Goal: Information Seeking & Learning: Learn about a topic

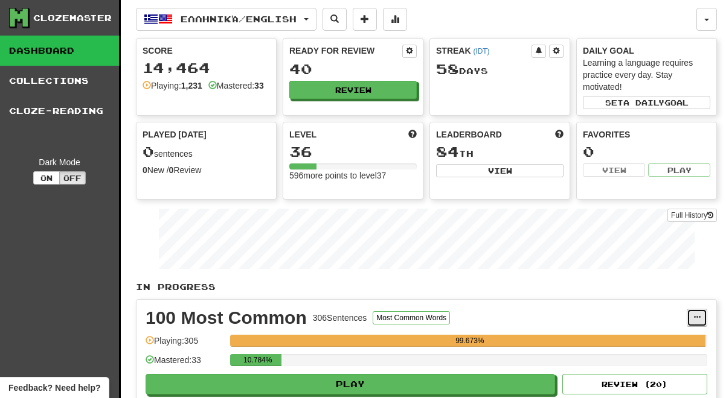
click at [697, 314] on span at bounding box center [696, 317] width 7 height 7
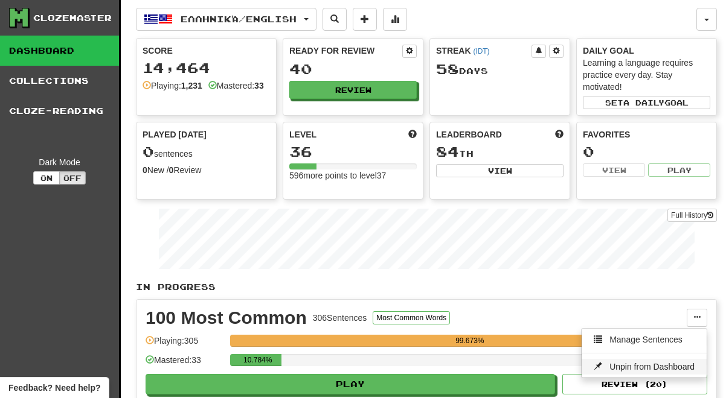
click at [679, 362] on span "Unpin from Dashboard" at bounding box center [651, 367] width 85 height 10
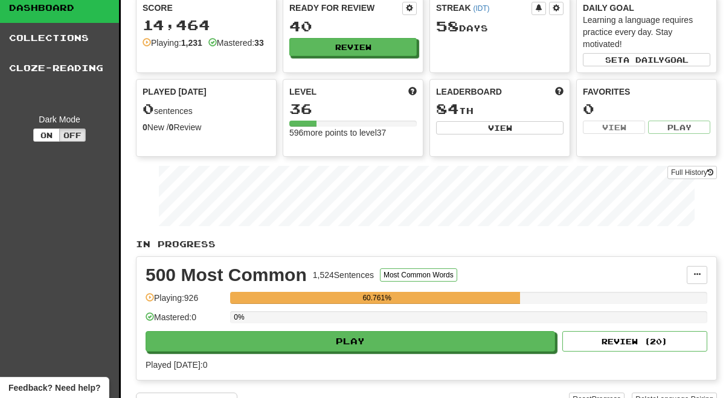
scroll to position [46, 0]
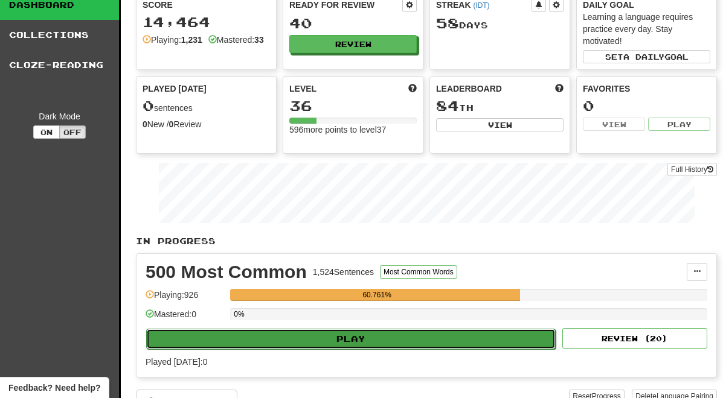
click at [336, 339] on button "Play" at bounding box center [350, 339] width 409 height 21
select select "**"
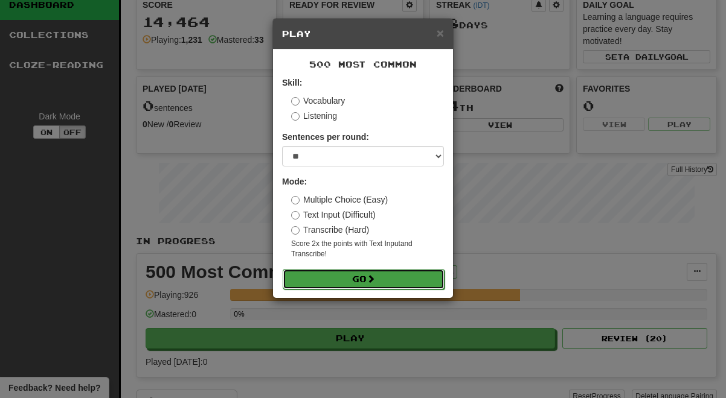
click at [389, 273] on button "Go" at bounding box center [363, 279] width 162 height 21
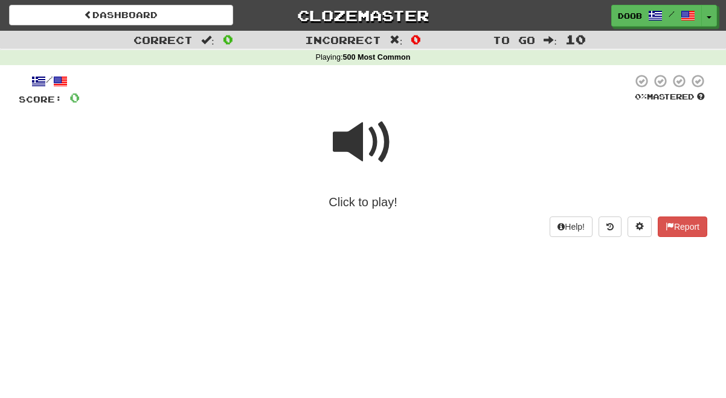
click at [349, 139] on span at bounding box center [363, 142] width 60 height 60
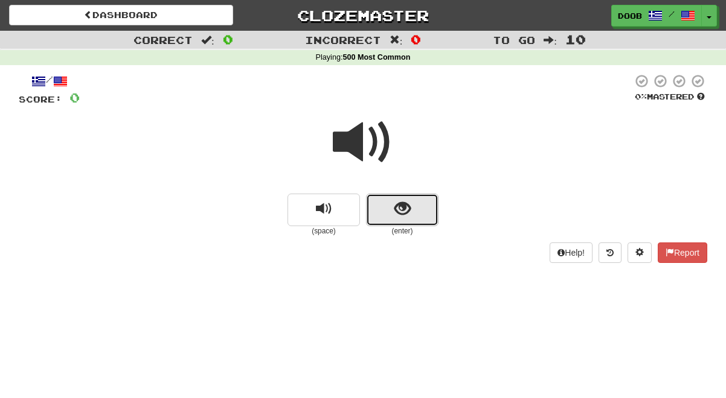
click at [404, 195] on button "show sentence" at bounding box center [402, 210] width 72 height 33
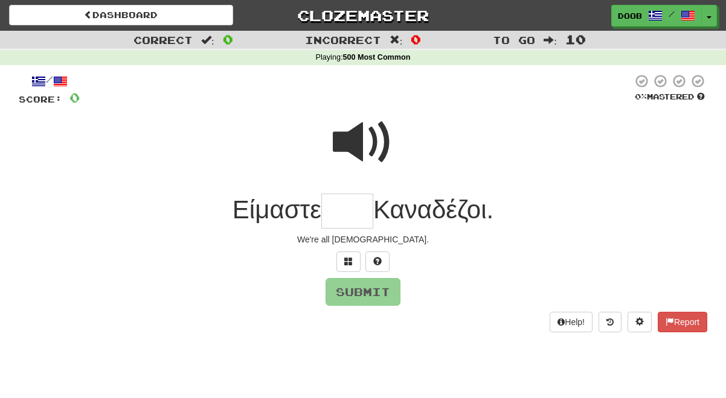
type input "*"
type input "****"
click at [369, 288] on button "Submit" at bounding box center [363, 293] width 75 height 28
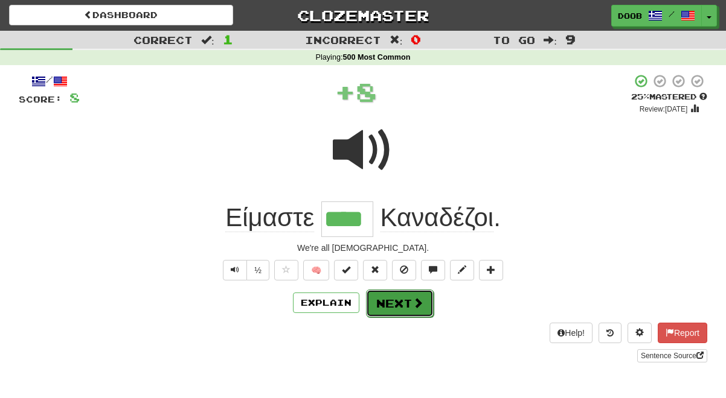
click at [388, 307] on button "Next" at bounding box center [400, 304] width 68 height 28
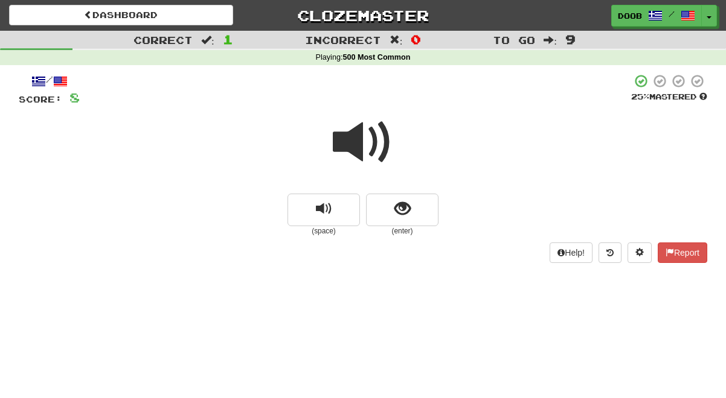
click at [356, 143] on span at bounding box center [363, 142] width 60 height 60
click at [349, 133] on span at bounding box center [363, 142] width 60 height 60
click at [392, 208] on button "show sentence" at bounding box center [402, 210] width 72 height 33
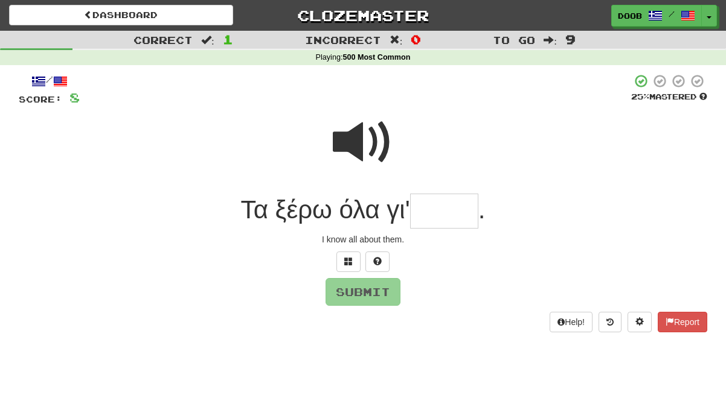
type input "*"
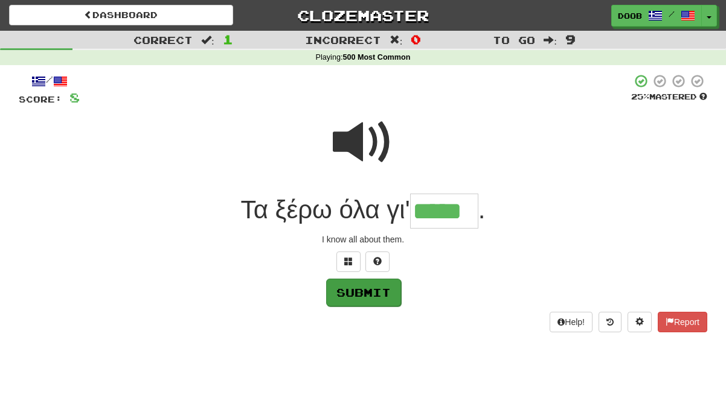
type input "*****"
click at [346, 286] on button "Submit" at bounding box center [363, 293] width 75 height 28
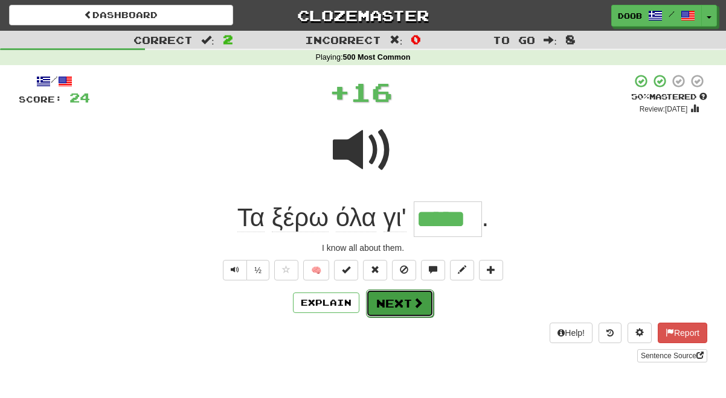
click at [381, 293] on button "Next" at bounding box center [400, 304] width 68 height 28
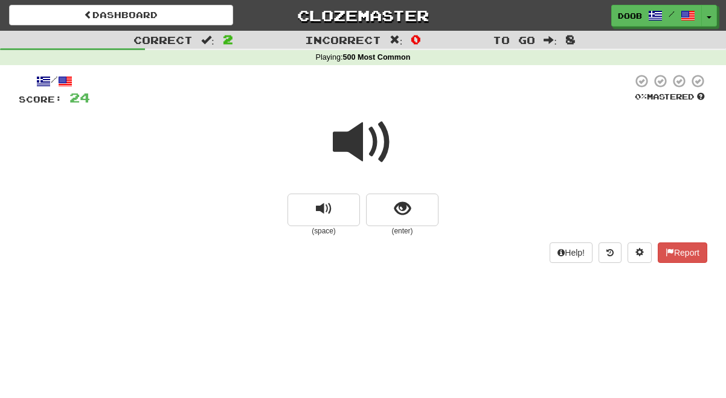
click at [345, 137] on span at bounding box center [363, 142] width 60 height 60
click at [407, 215] on span "show sentence" at bounding box center [402, 209] width 16 height 16
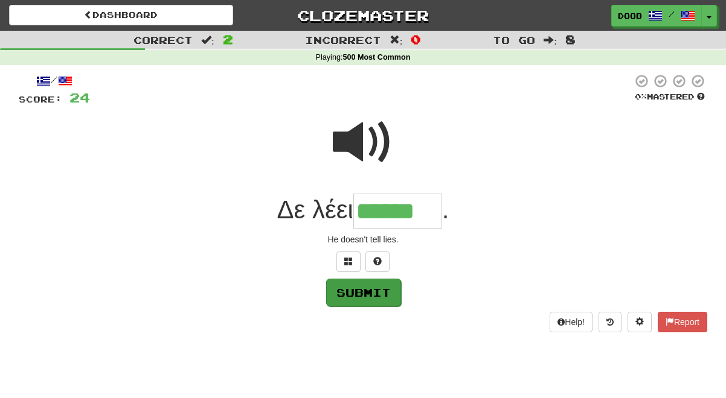
type input "******"
click at [357, 294] on button "Submit" at bounding box center [363, 293] width 75 height 28
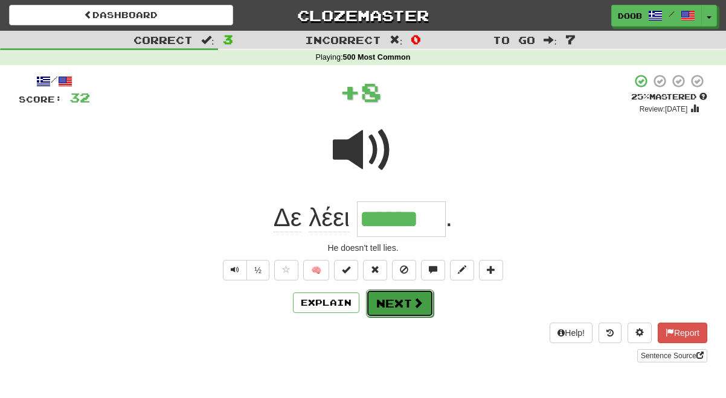
click at [380, 298] on button "Next" at bounding box center [400, 304] width 68 height 28
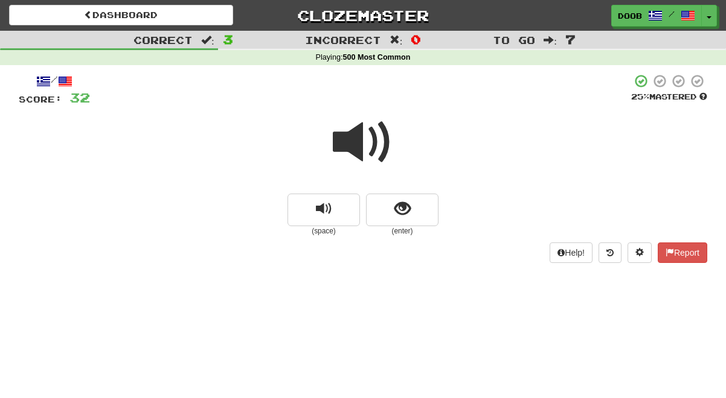
click at [345, 132] on span at bounding box center [363, 142] width 60 height 60
click at [403, 213] on span "show sentence" at bounding box center [402, 209] width 16 height 16
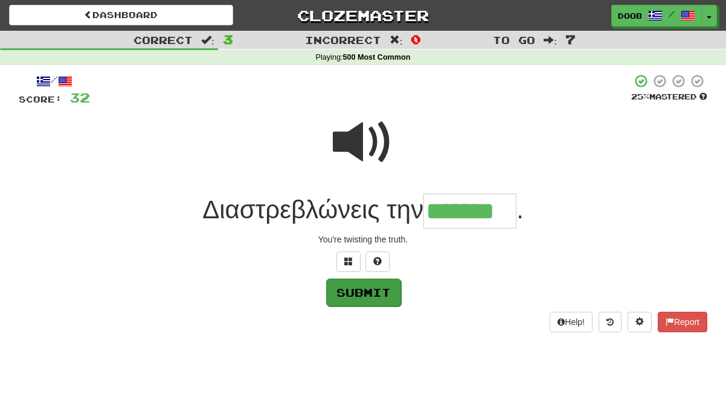
type input "*******"
click at [355, 293] on button "Submit" at bounding box center [363, 293] width 75 height 28
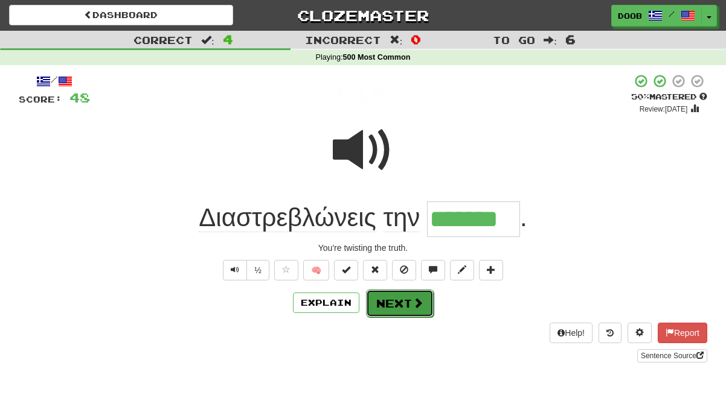
click at [395, 301] on button "Next" at bounding box center [400, 304] width 68 height 28
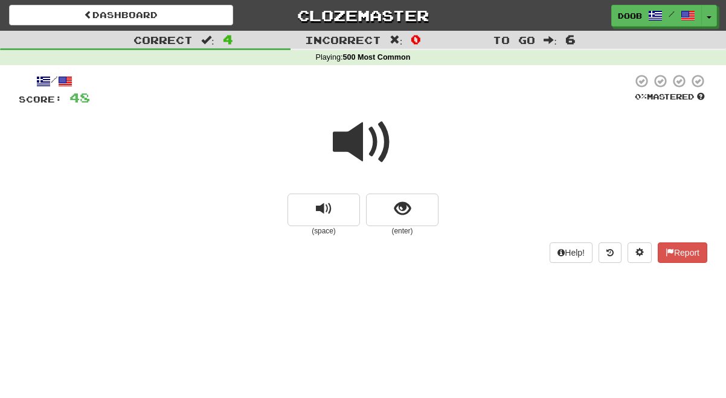
click at [359, 139] on span at bounding box center [363, 142] width 60 height 60
click at [404, 206] on span "show sentence" at bounding box center [402, 209] width 16 height 16
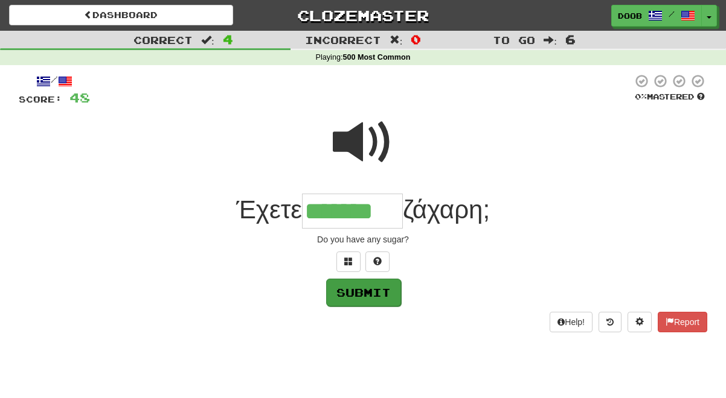
type input "*******"
click at [384, 293] on button "Submit" at bounding box center [363, 293] width 75 height 28
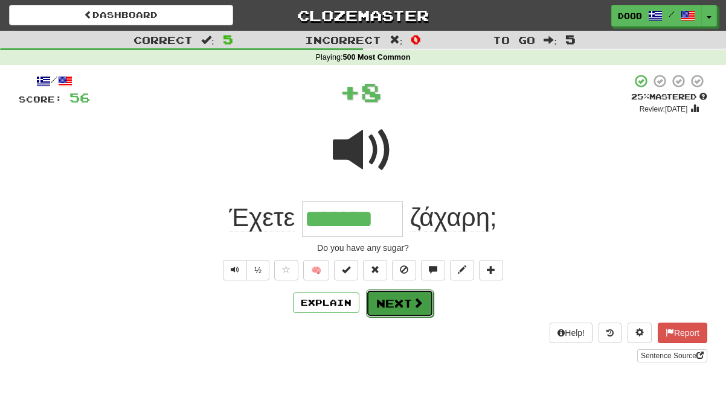
click at [395, 300] on button "Next" at bounding box center [400, 304] width 68 height 28
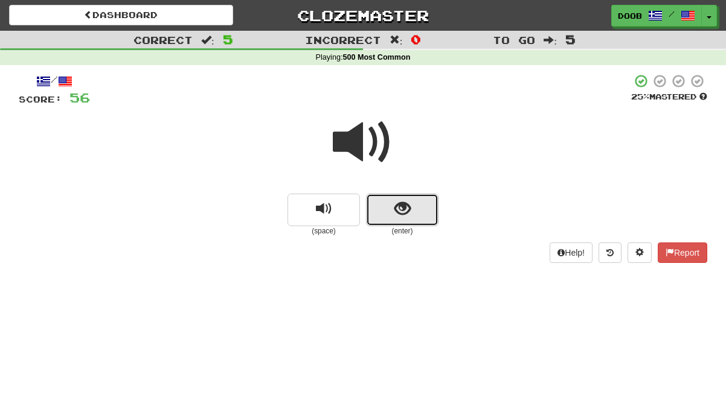
click at [406, 217] on span "show sentence" at bounding box center [402, 209] width 16 height 16
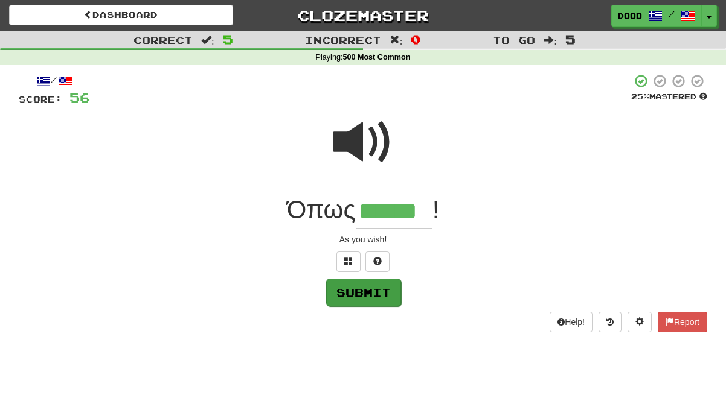
type input "******"
click at [345, 293] on button "Submit" at bounding box center [363, 293] width 75 height 28
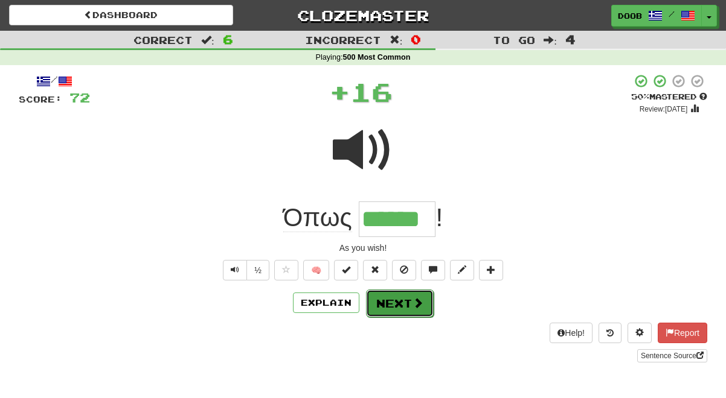
click at [390, 303] on button "Next" at bounding box center [400, 304] width 68 height 28
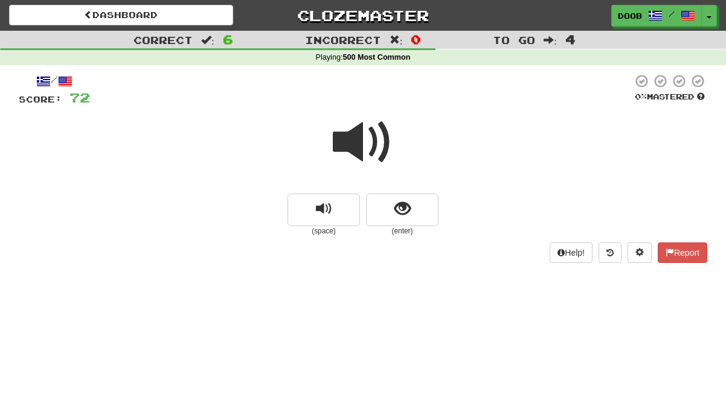
click at [351, 128] on span at bounding box center [363, 142] width 60 height 60
click at [357, 138] on span at bounding box center [363, 142] width 60 height 60
click at [406, 205] on span "show sentence" at bounding box center [402, 209] width 16 height 16
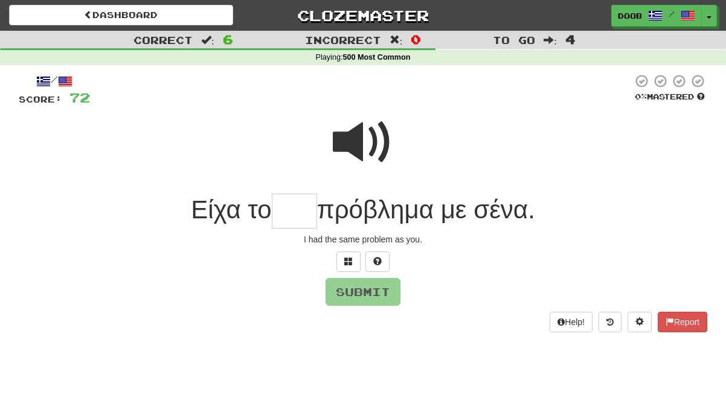
type input "*"
type input "****"
click at [369, 292] on button "Submit" at bounding box center [363, 293] width 75 height 28
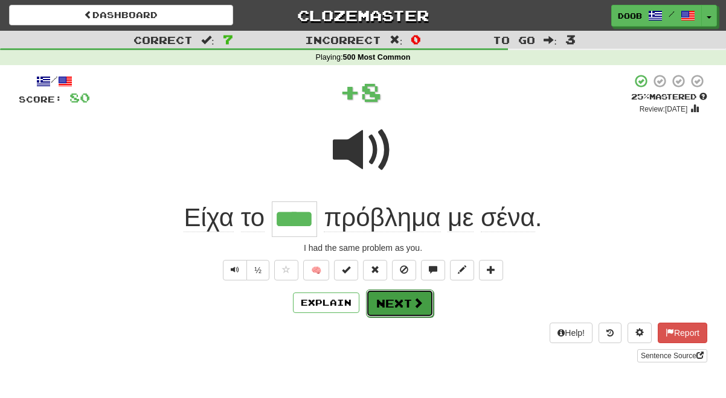
click at [398, 305] on button "Next" at bounding box center [400, 304] width 68 height 28
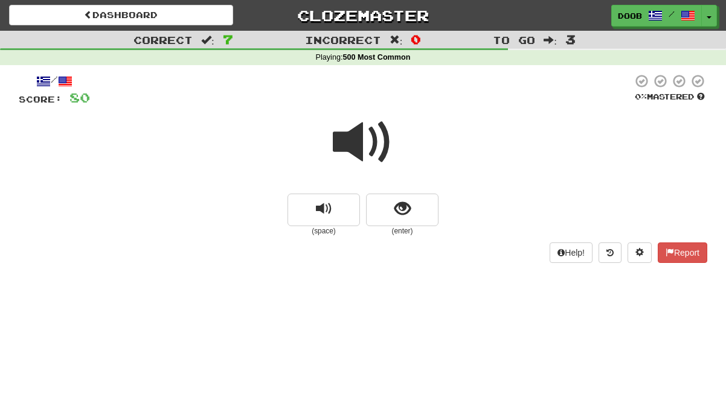
click at [346, 152] on span at bounding box center [363, 142] width 60 height 60
click at [403, 205] on span "show sentence" at bounding box center [402, 209] width 16 height 16
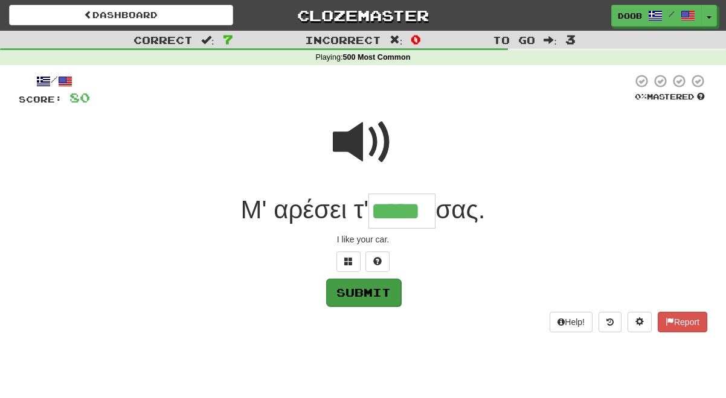
type input "*****"
click at [360, 289] on button "Submit" at bounding box center [363, 293] width 75 height 28
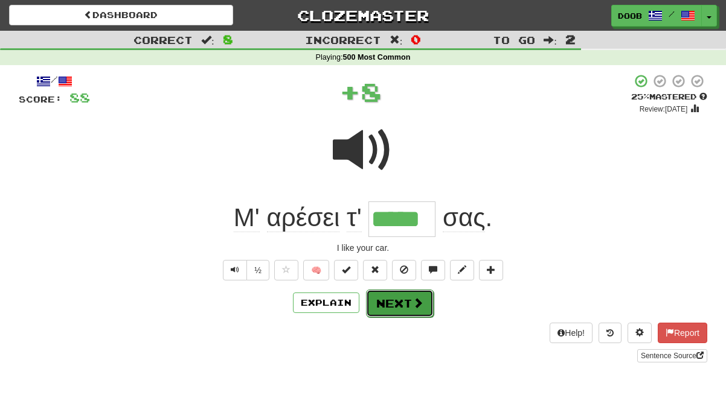
click at [398, 299] on button "Next" at bounding box center [400, 304] width 68 height 28
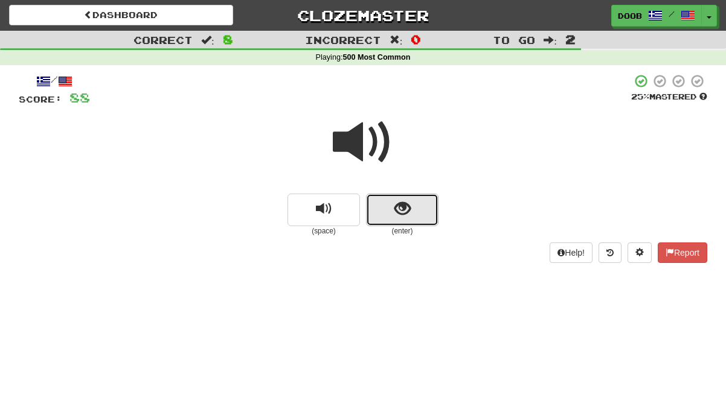
click at [410, 217] on span "show sentence" at bounding box center [402, 209] width 16 height 16
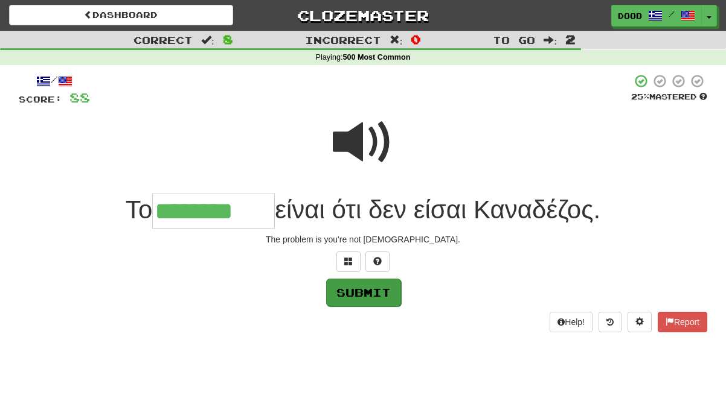
type input "********"
click at [381, 293] on button "Submit" at bounding box center [363, 293] width 75 height 28
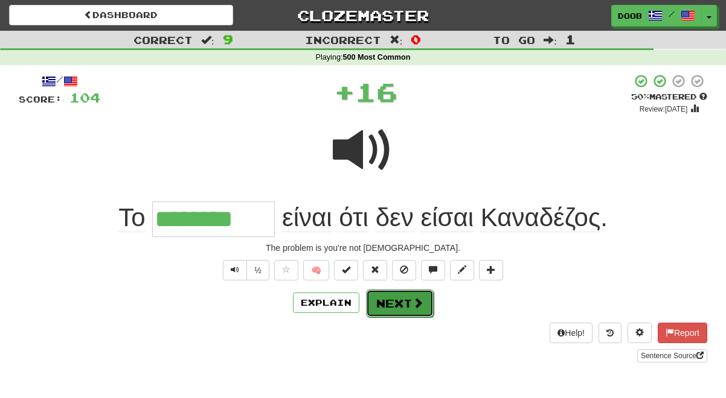
click at [394, 305] on button "Next" at bounding box center [400, 304] width 68 height 28
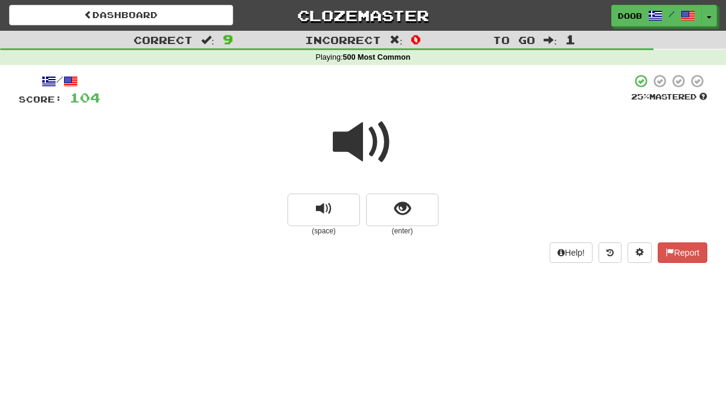
click at [343, 136] on span at bounding box center [363, 142] width 60 height 60
click at [397, 203] on span "show sentence" at bounding box center [402, 209] width 16 height 16
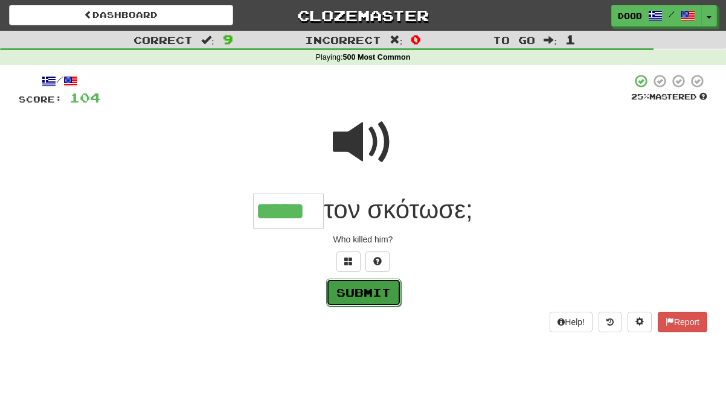
click at [380, 289] on button "Submit" at bounding box center [363, 293] width 75 height 28
type input "*****"
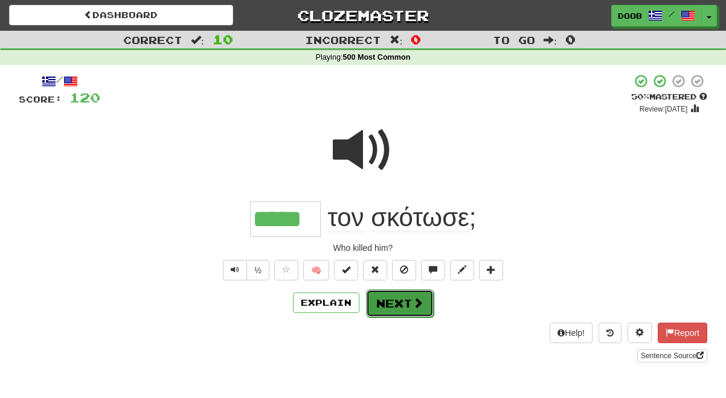
click at [394, 304] on button "Next" at bounding box center [400, 304] width 68 height 28
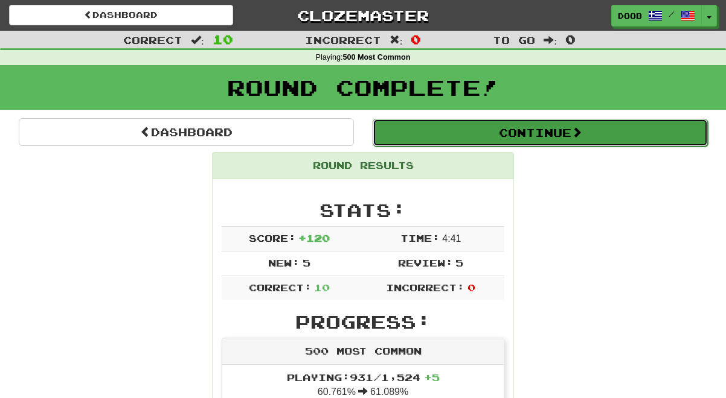
click at [515, 126] on button "Continue" at bounding box center [539, 133] width 335 height 28
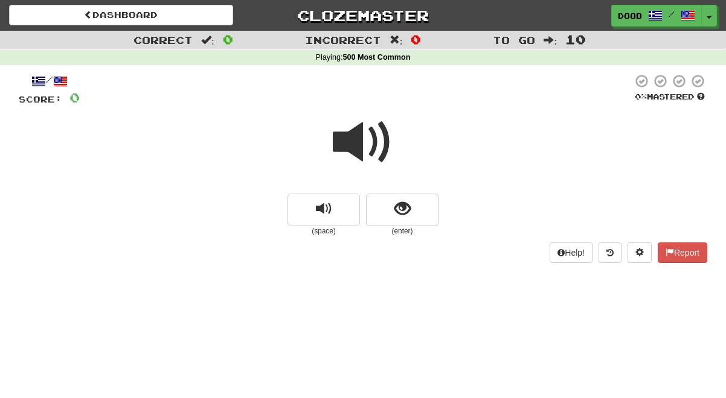
click at [351, 143] on span at bounding box center [363, 142] width 60 height 60
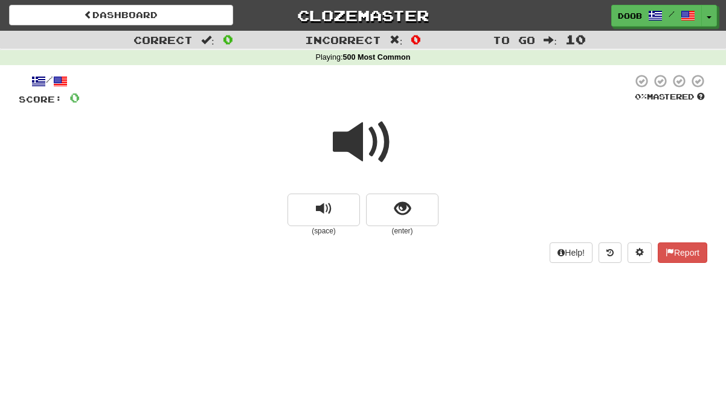
click at [351, 143] on span at bounding box center [363, 142] width 60 height 60
click at [398, 222] on button "show sentence" at bounding box center [402, 210] width 72 height 33
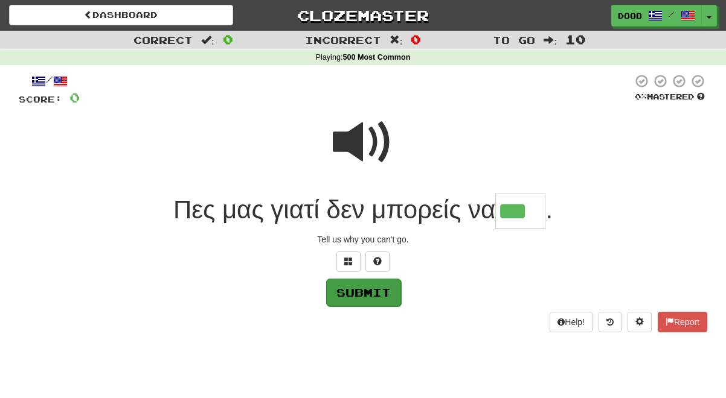
type input "***"
click at [369, 288] on button "Submit" at bounding box center [363, 293] width 75 height 28
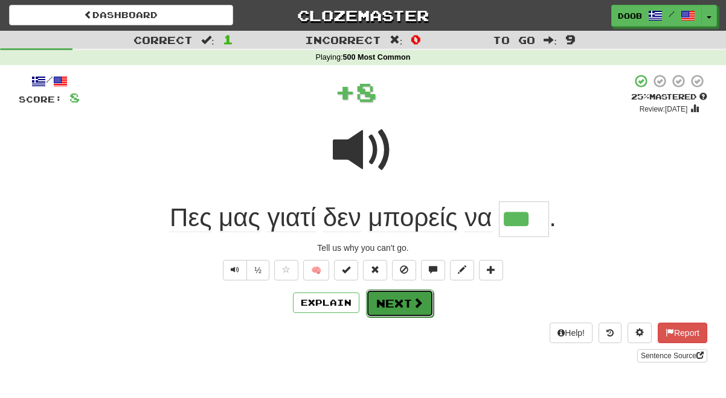
click at [380, 297] on button "Next" at bounding box center [400, 304] width 68 height 28
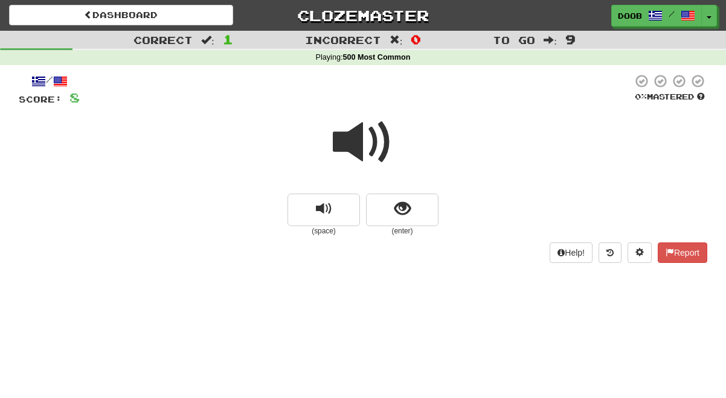
click at [358, 121] on span at bounding box center [363, 142] width 60 height 60
click at [407, 217] on span "show sentence" at bounding box center [402, 209] width 16 height 16
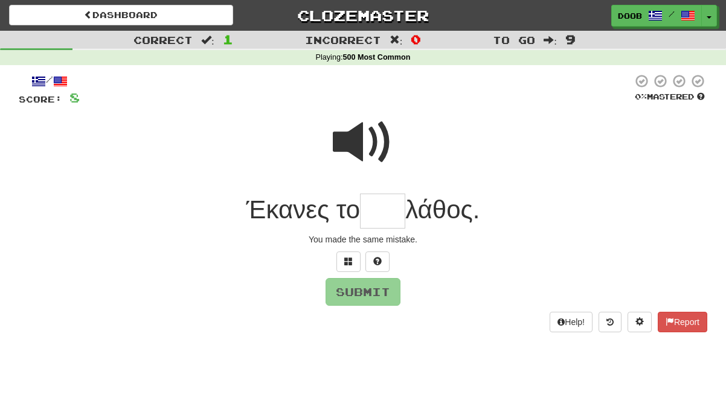
type input "*"
type input "****"
click at [365, 288] on button "Submit" at bounding box center [363, 293] width 75 height 28
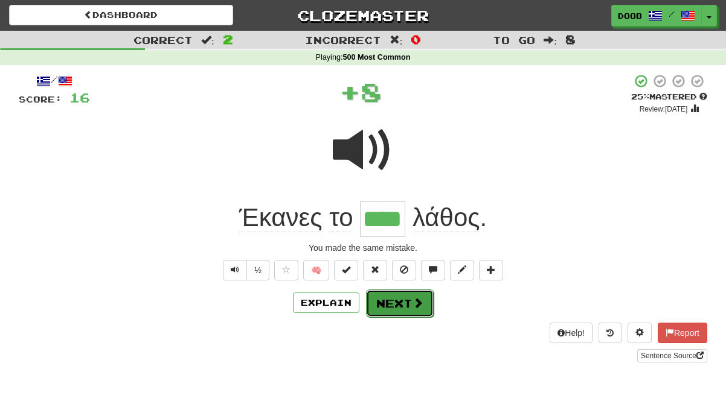
click at [386, 299] on button "Next" at bounding box center [400, 304] width 68 height 28
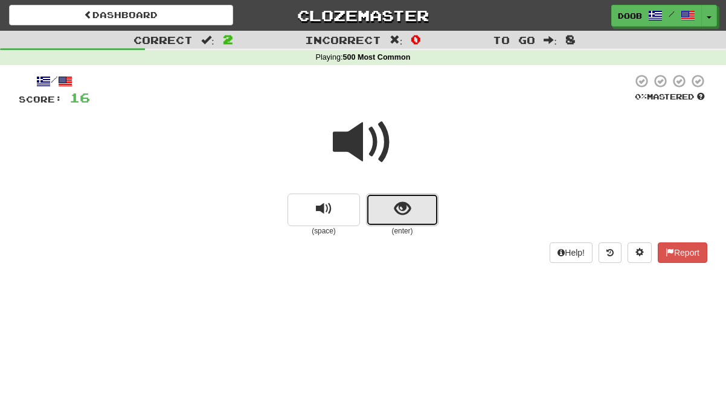
click at [409, 203] on span "show sentence" at bounding box center [402, 209] width 16 height 16
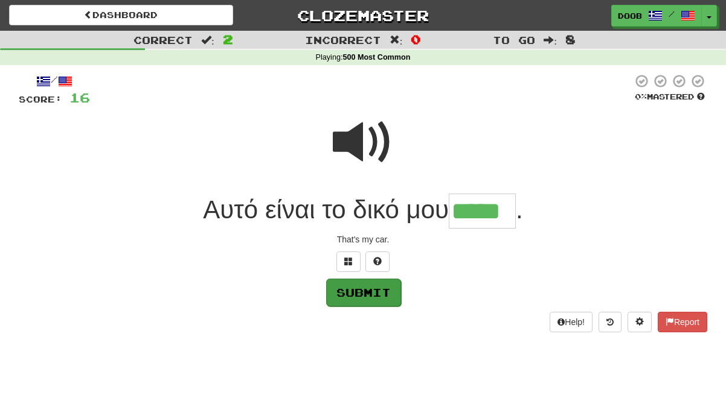
type input "*****"
click at [357, 288] on button "Submit" at bounding box center [363, 293] width 75 height 28
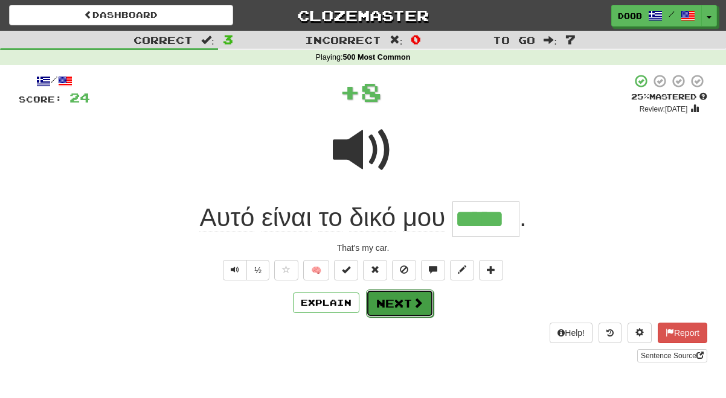
click at [389, 305] on button "Next" at bounding box center [400, 304] width 68 height 28
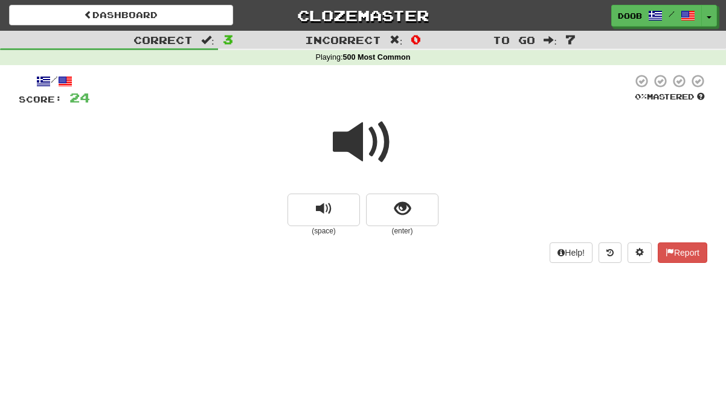
click at [349, 141] on span at bounding box center [363, 142] width 60 height 60
click at [341, 138] on span at bounding box center [363, 142] width 60 height 60
click at [395, 214] on span "show sentence" at bounding box center [402, 209] width 16 height 16
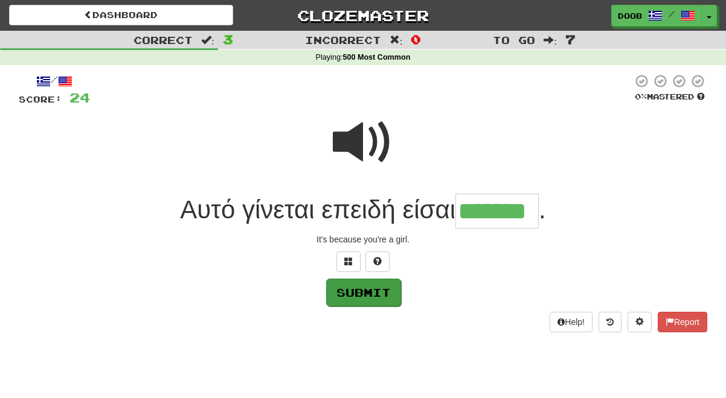
type input "*******"
click at [346, 299] on button "Submit" at bounding box center [363, 293] width 75 height 28
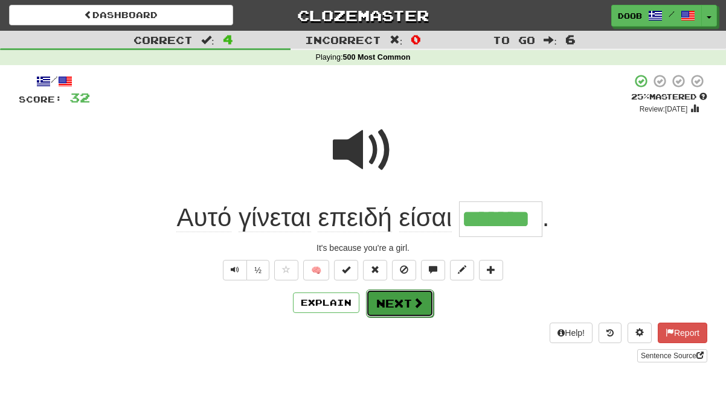
click at [407, 300] on button "Next" at bounding box center [400, 304] width 68 height 28
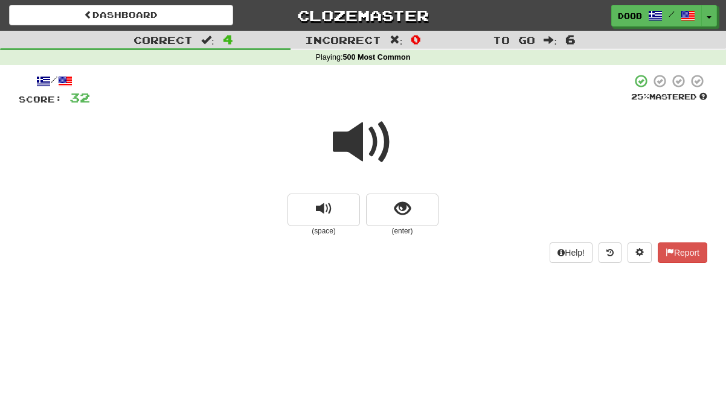
click at [352, 139] on span at bounding box center [363, 142] width 60 height 60
click at [406, 207] on span "show sentence" at bounding box center [402, 209] width 16 height 16
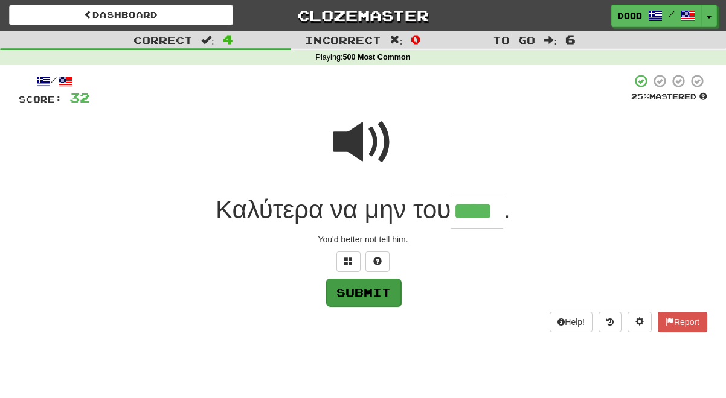
type input "****"
click at [346, 294] on button "Submit" at bounding box center [363, 293] width 75 height 28
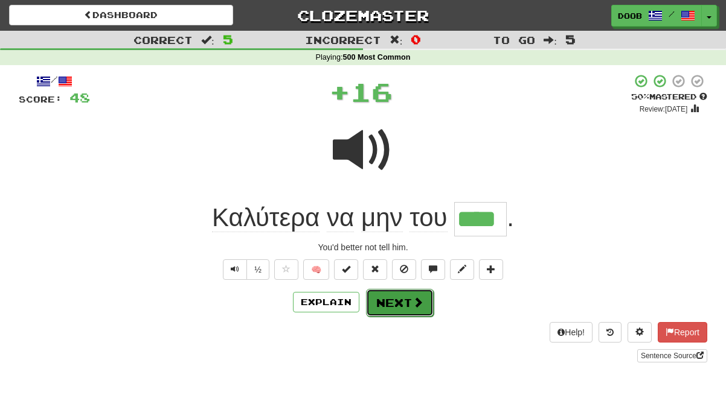
click at [396, 298] on button "Next" at bounding box center [400, 303] width 68 height 28
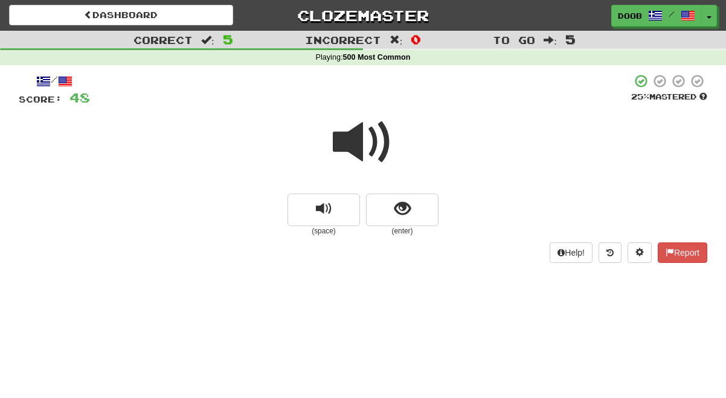
click at [351, 134] on span at bounding box center [363, 142] width 60 height 60
click at [403, 203] on span "show sentence" at bounding box center [402, 209] width 16 height 16
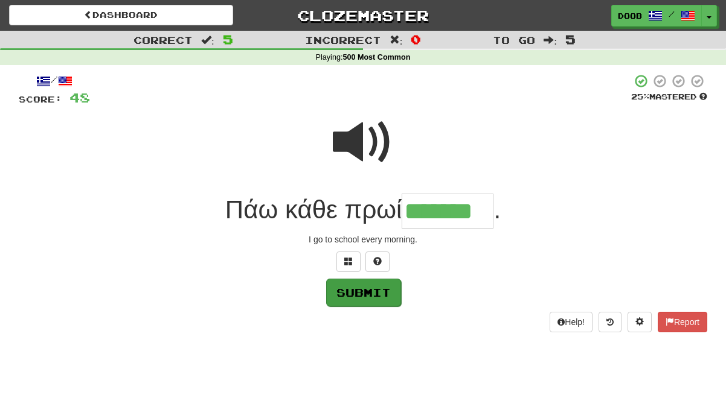
type input "*******"
click at [368, 295] on button "Submit" at bounding box center [363, 293] width 75 height 28
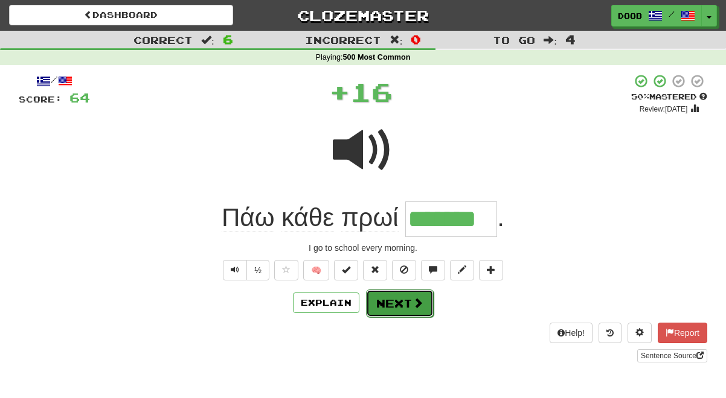
click at [407, 301] on button "Next" at bounding box center [400, 304] width 68 height 28
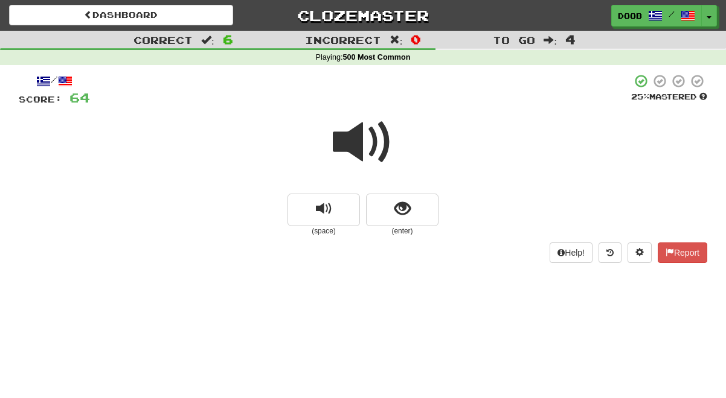
click at [359, 143] on span at bounding box center [363, 142] width 60 height 60
click at [413, 205] on button "show sentence" at bounding box center [402, 210] width 72 height 33
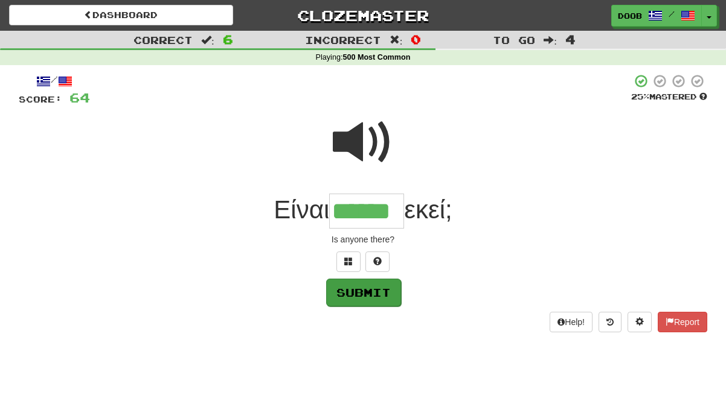
type input "******"
click at [357, 293] on button "Submit" at bounding box center [363, 293] width 75 height 28
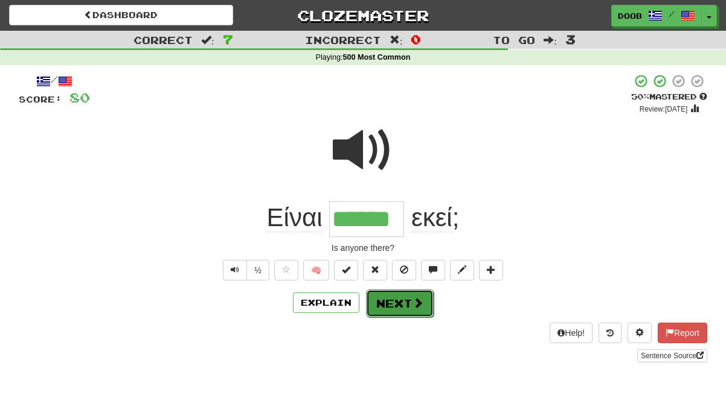
click at [401, 307] on button "Next" at bounding box center [400, 304] width 68 height 28
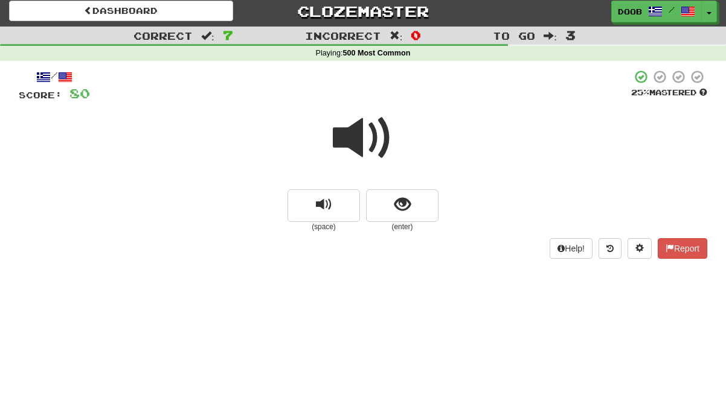
scroll to position [1, 0]
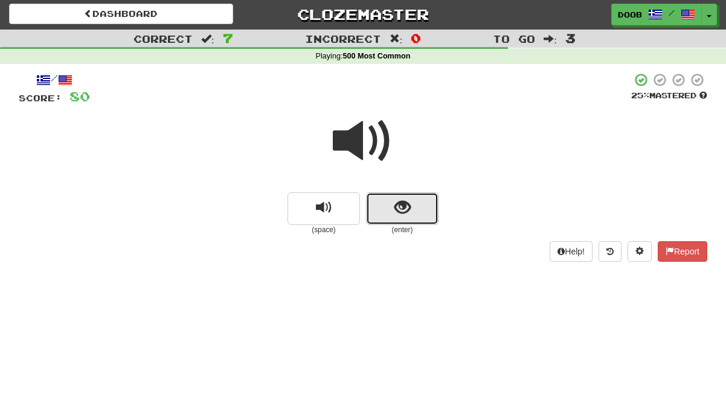
click at [407, 209] on span "show sentence" at bounding box center [402, 208] width 16 height 16
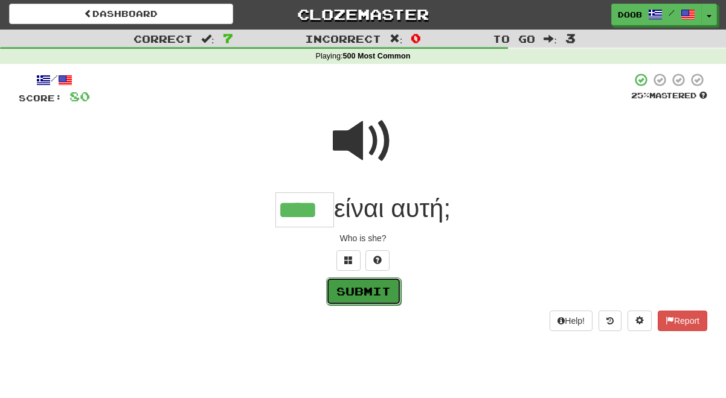
click at [378, 284] on button "Submit" at bounding box center [363, 292] width 75 height 28
type input "****"
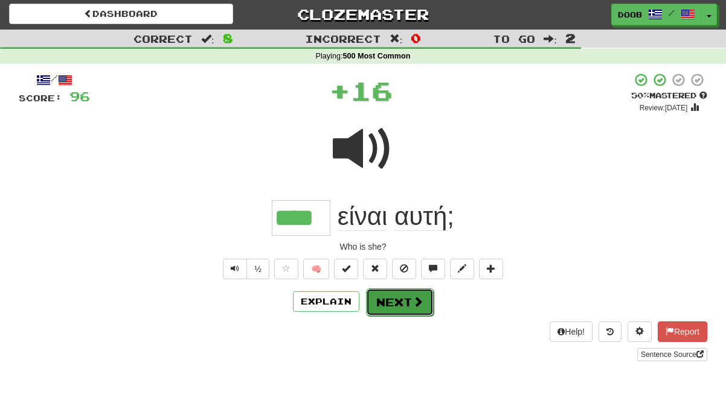
click at [397, 311] on button "Next" at bounding box center [400, 303] width 68 height 28
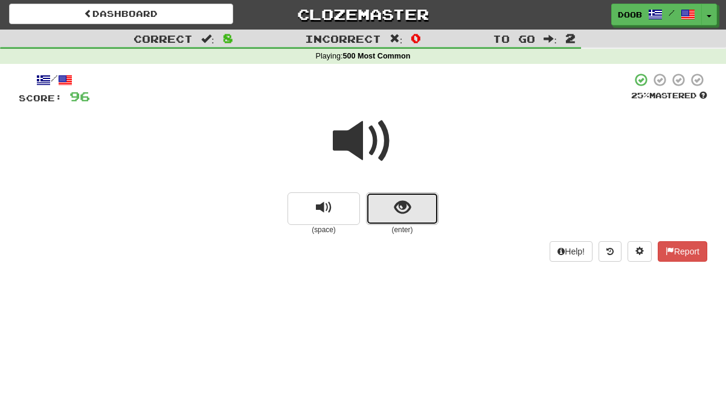
click at [407, 207] on span "show sentence" at bounding box center [402, 208] width 16 height 16
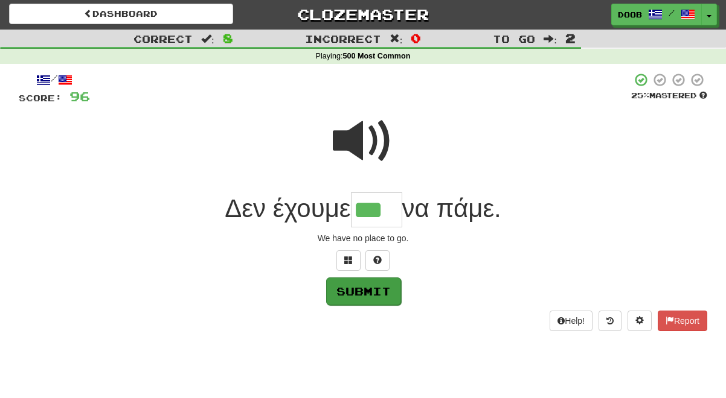
type input "***"
click at [355, 296] on button "Submit" at bounding box center [363, 292] width 75 height 28
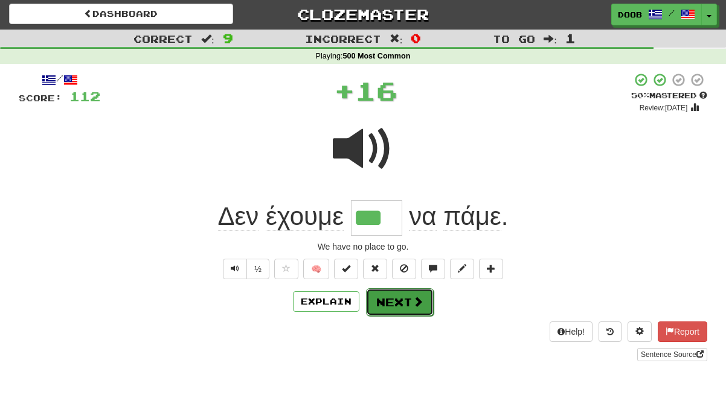
click at [399, 313] on button "Next" at bounding box center [400, 303] width 68 height 28
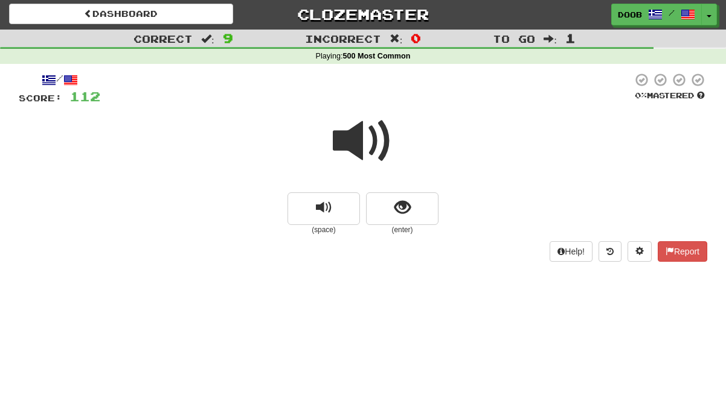
click at [350, 145] on span at bounding box center [363, 141] width 60 height 60
click at [413, 209] on button "show sentence" at bounding box center [402, 209] width 72 height 33
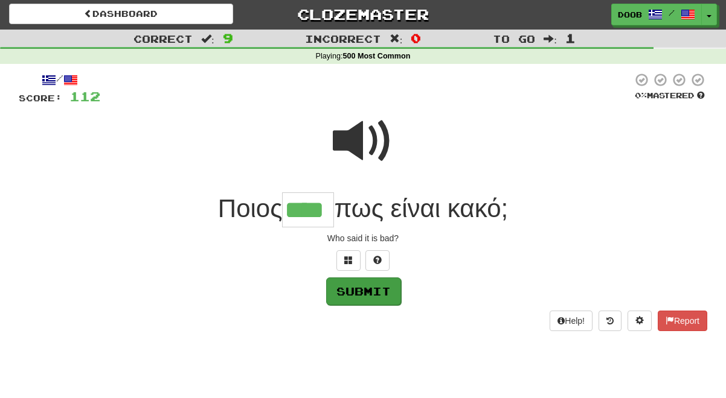
type input "****"
click at [374, 293] on button "Submit" at bounding box center [363, 292] width 75 height 28
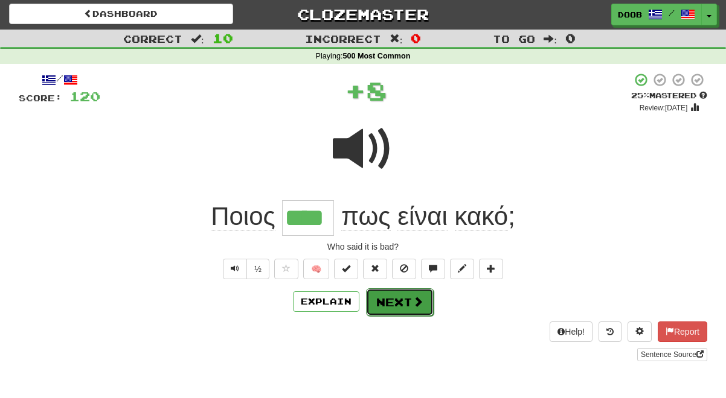
click at [382, 301] on button "Next" at bounding box center [400, 303] width 68 height 28
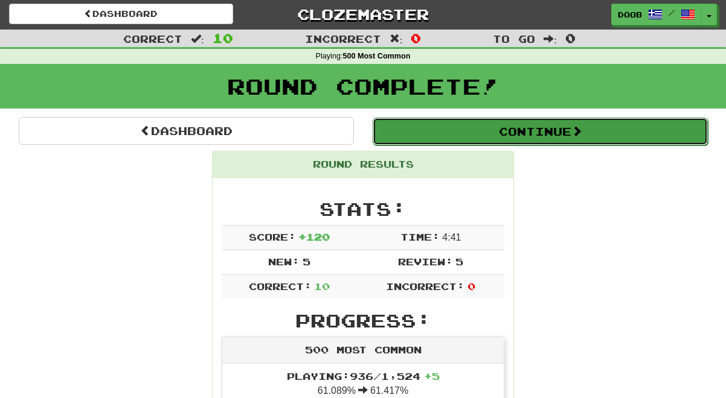
click at [529, 136] on button "Continue" at bounding box center [539, 132] width 335 height 28
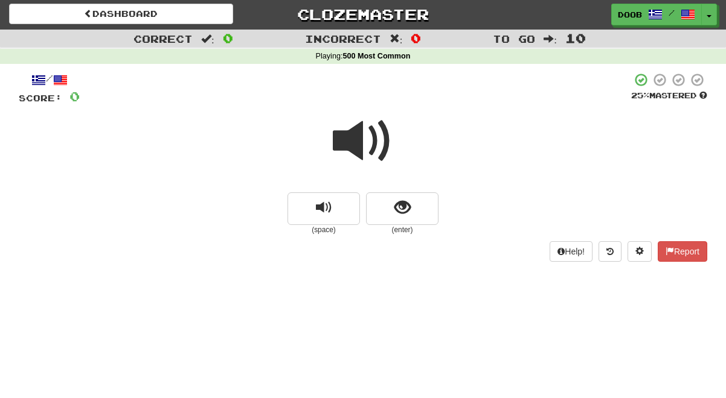
click at [354, 139] on span at bounding box center [363, 141] width 60 height 60
click at [390, 209] on button "show sentence" at bounding box center [402, 209] width 72 height 33
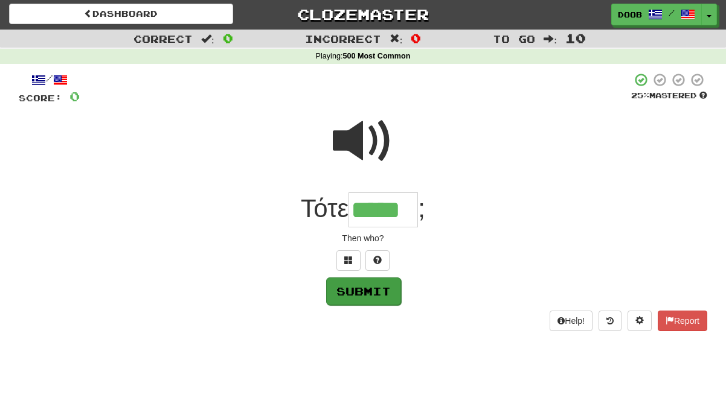
type input "*****"
click at [348, 292] on button "Submit" at bounding box center [363, 292] width 75 height 28
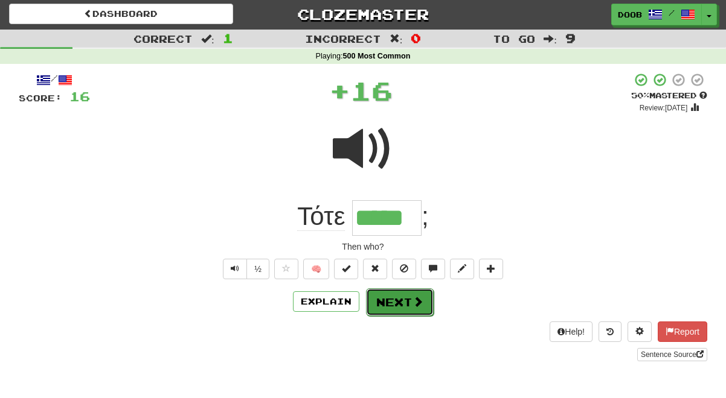
click at [391, 298] on button "Next" at bounding box center [400, 303] width 68 height 28
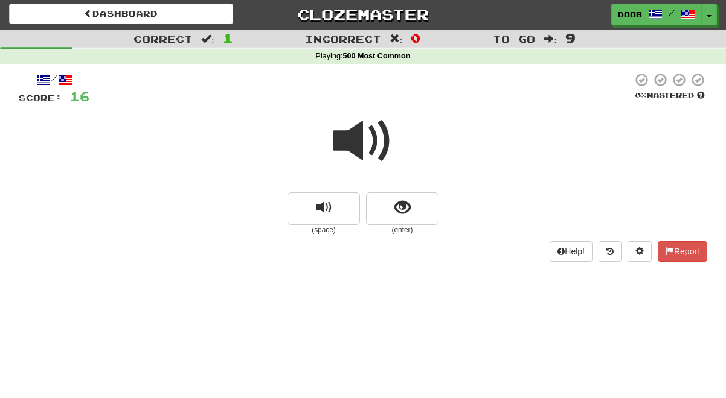
click at [344, 138] on span at bounding box center [363, 141] width 60 height 60
click at [394, 202] on span "show sentence" at bounding box center [402, 208] width 16 height 16
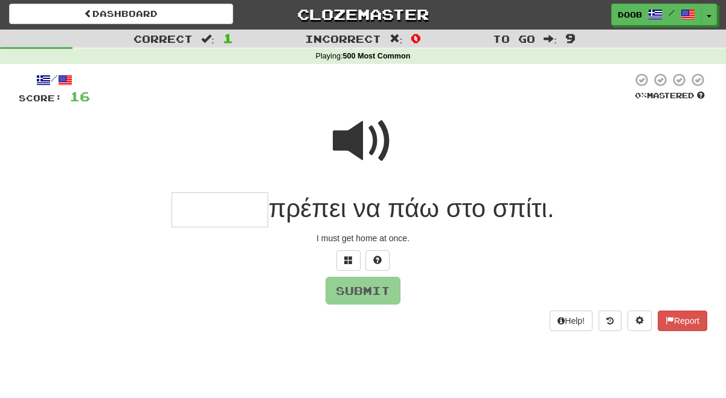
click at [394, 202] on span "πρέπει να πάω στο σπίτι." at bounding box center [410, 208] width 285 height 28
click at [226, 214] on input "text" at bounding box center [219, 211] width 97 height 36
click at [368, 292] on button "Submit" at bounding box center [363, 292] width 75 height 28
type input "******"
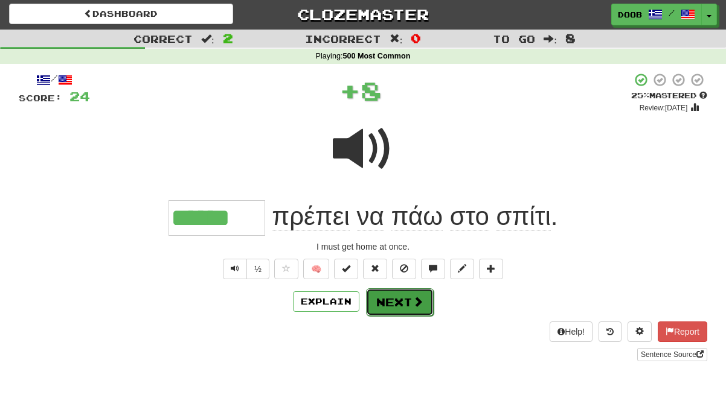
click at [385, 301] on button "Next" at bounding box center [400, 303] width 68 height 28
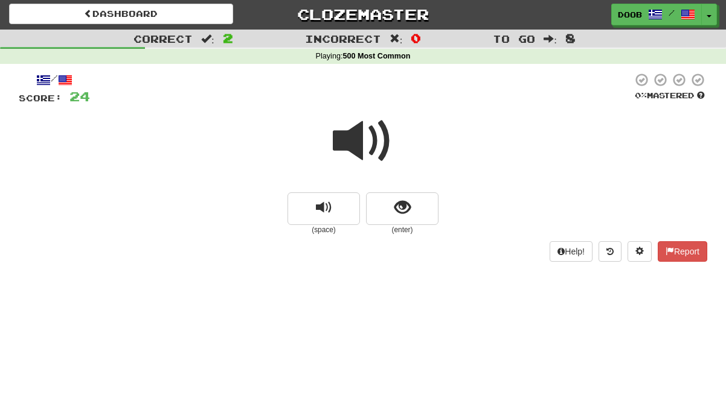
click at [349, 144] on span at bounding box center [363, 141] width 60 height 60
click at [410, 208] on span "show sentence" at bounding box center [402, 208] width 16 height 16
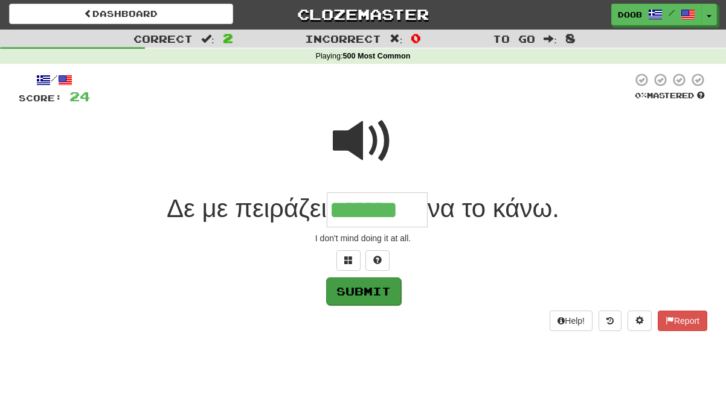
type input "*******"
click at [358, 292] on button "Submit" at bounding box center [363, 292] width 75 height 28
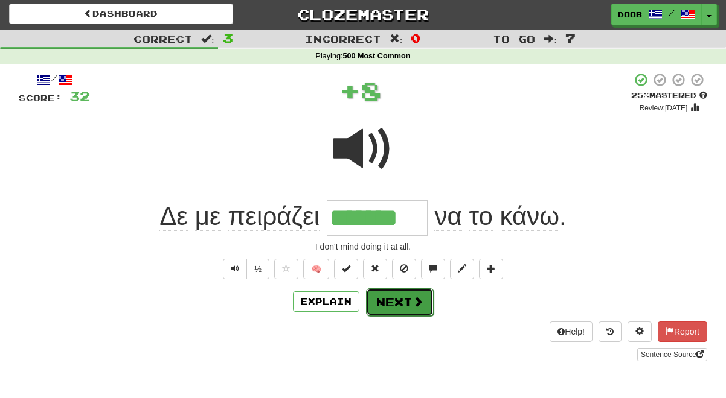
click at [397, 304] on button "Next" at bounding box center [400, 303] width 68 height 28
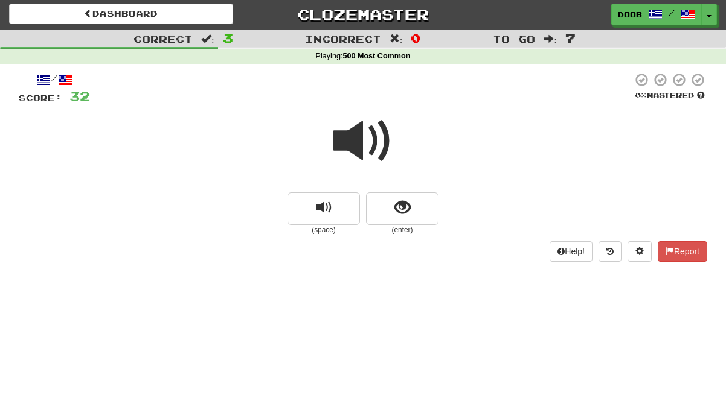
click at [353, 130] on span at bounding box center [363, 141] width 60 height 60
click at [391, 217] on button "show sentence" at bounding box center [402, 209] width 72 height 33
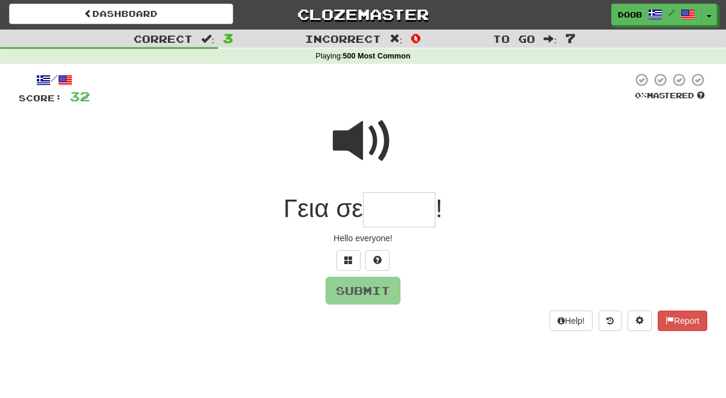
type input "*"
type input "*****"
click at [358, 284] on button "Submit" at bounding box center [363, 292] width 75 height 28
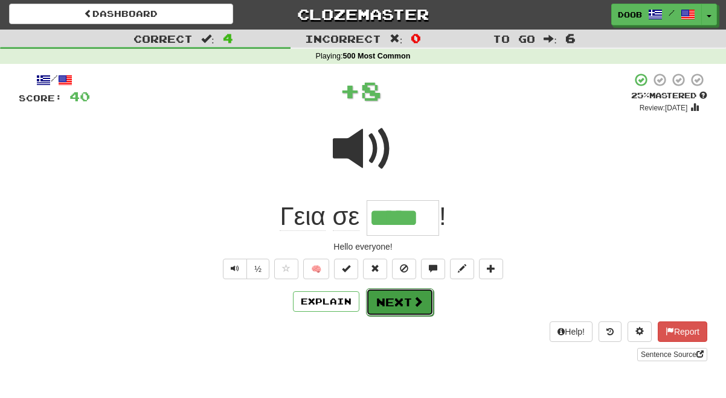
click at [398, 290] on button "Next" at bounding box center [400, 303] width 68 height 28
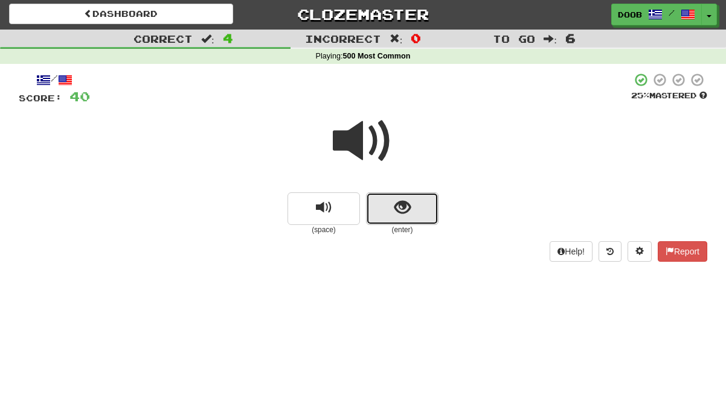
click at [411, 207] on button "show sentence" at bounding box center [402, 209] width 72 height 33
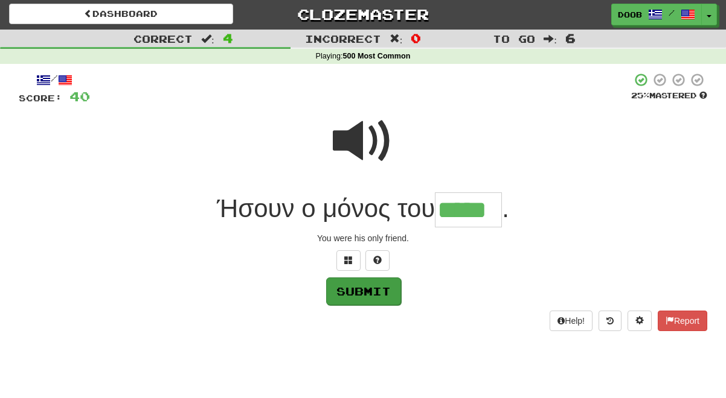
type input "*****"
click at [371, 292] on button "Submit" at bounding box center [363, 292] width 75 height 28
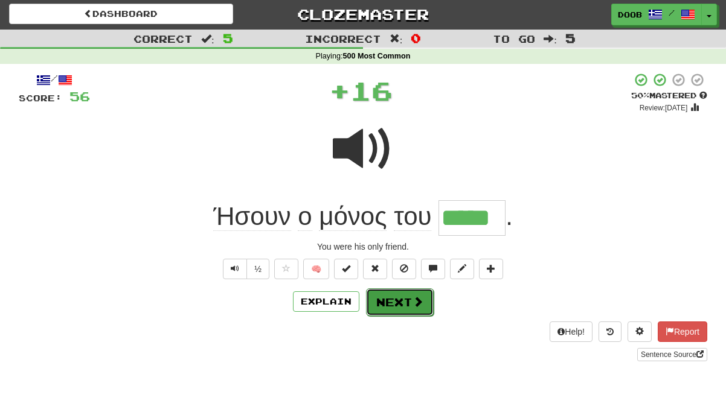
click at [391, 296] on button "Next" at bounding box center [400, 303] width 68 height 28
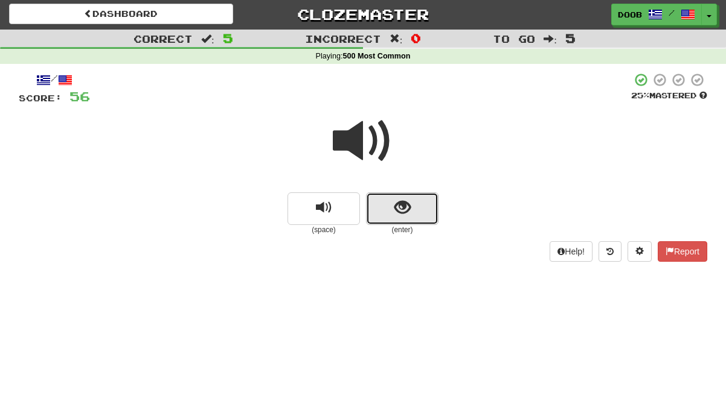
click at [423, 214] on button "show sentence" at bounding box center [402, 209] width 72 height 33
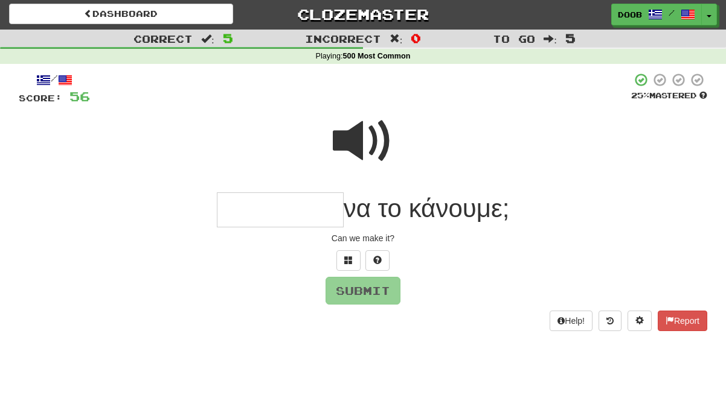
type input "*"
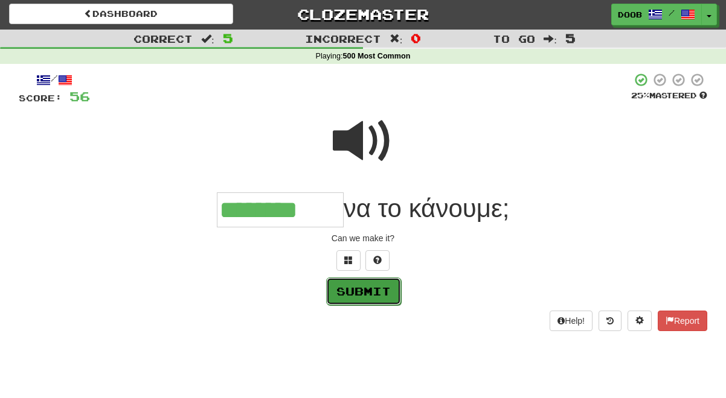
click at [352, 289] on button "Submit" at bounding box center [363, 292] width 75 height 28
type input "********"
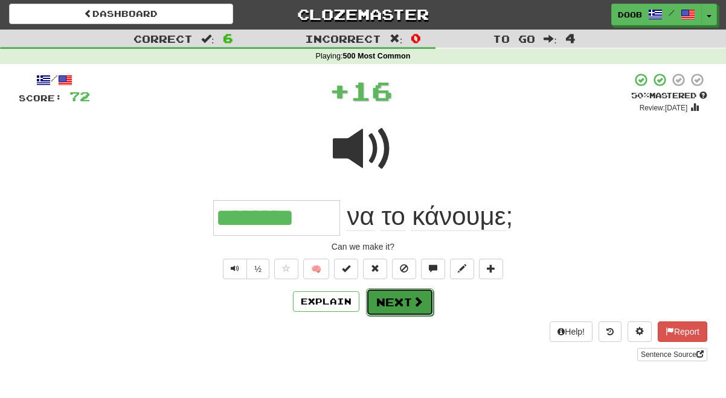
click at [391, 302] on button "Next" at bounding box center [400, 303] width 68 height 28
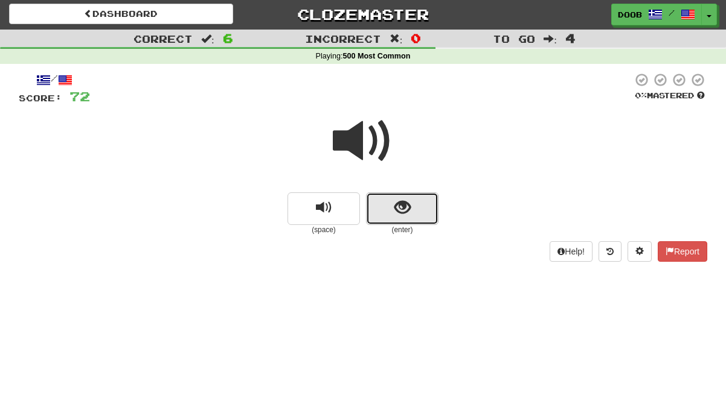
click at [406, 216] on span "show sentence" at bounding box center [402, 208] width 16 height 16
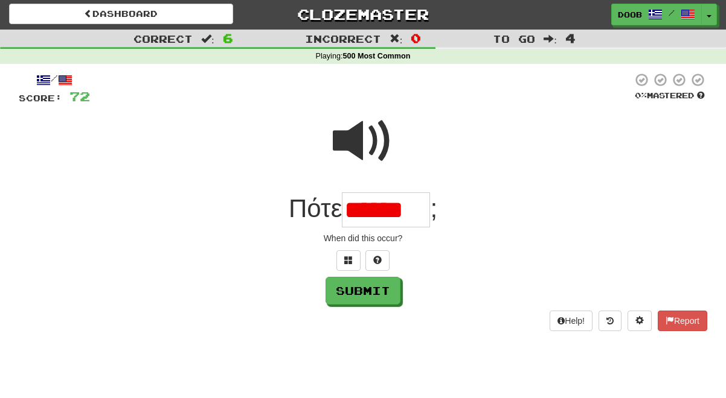
scroll to position [0, 0]
type input "******"
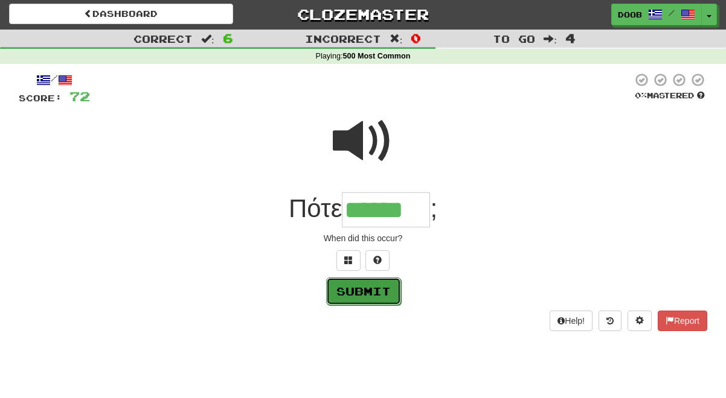
click at [360, 293] on button "Submit" at bounding box center [363, 292] width 75 height 28
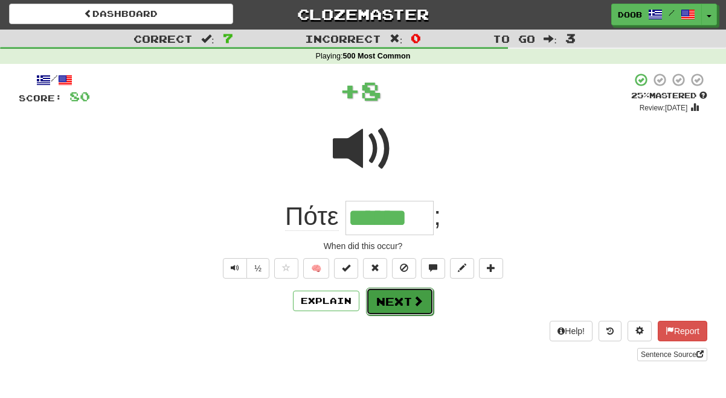
click at [391, 295] on button "Next" at bounding box center [400, 302] width 68 height 28
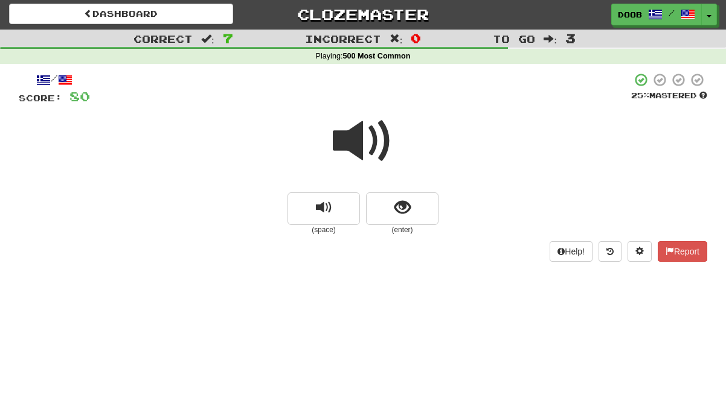
click at [351, 137] on span at bounding box center [363, 141] width 60 height 60
click at [411, 202] on button "show sentence" at bounding box center [402, 209] width 72 height 33
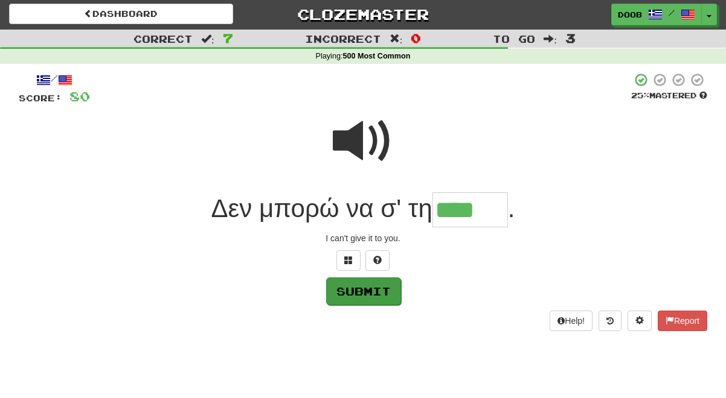
type input "****"
click at [372, 295] on button "Submit" at bounding box center [363, 292] width 75 height 28
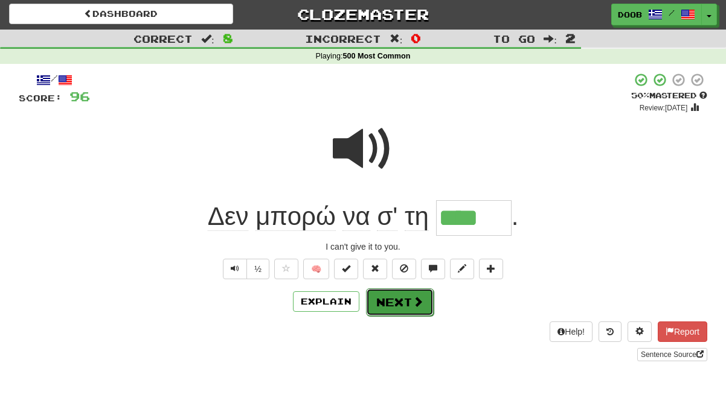
click at [384, 298] on button "Next" at bounding box center [400, 303] width 68 height 28
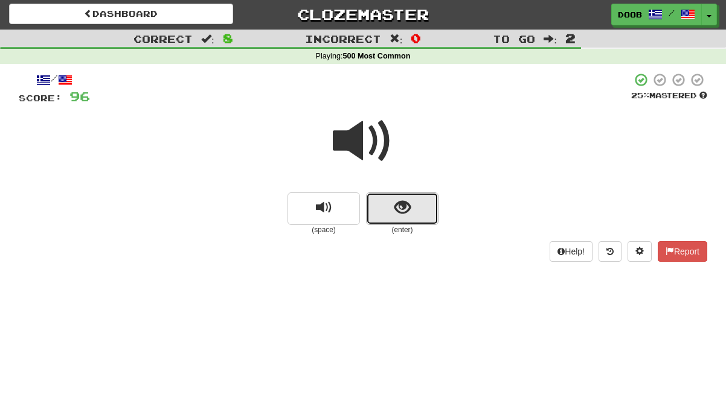
click at [403, 209] on span "show sentence" at bounding box center [402, 208] width 16 height 16
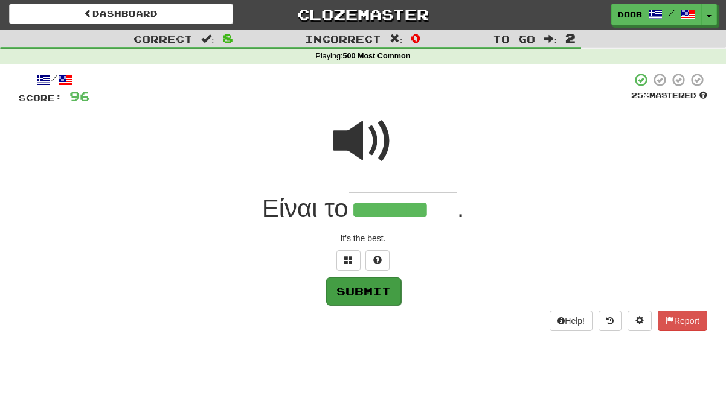
type input "********"
click at [350, 295] on button "Submit" at bounding box center [363, 292] width 75 height 28
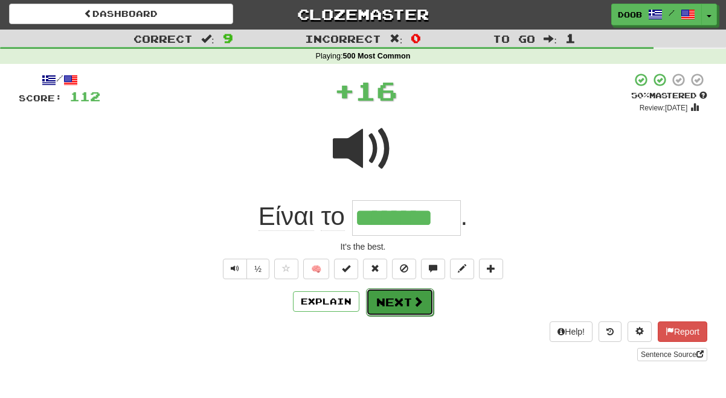
click at [392, 296] on button "Next" at bounding box center [400, 303] width 68 height 28
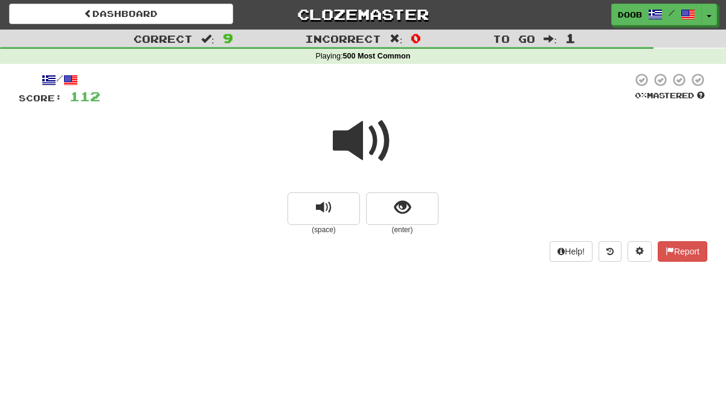
click at [340, 135] on span at bounding box center [363, 141] width 60 height 60
click at [406, 214] on span "show sentence" at bounding box center [402, 208] width 16 height 16
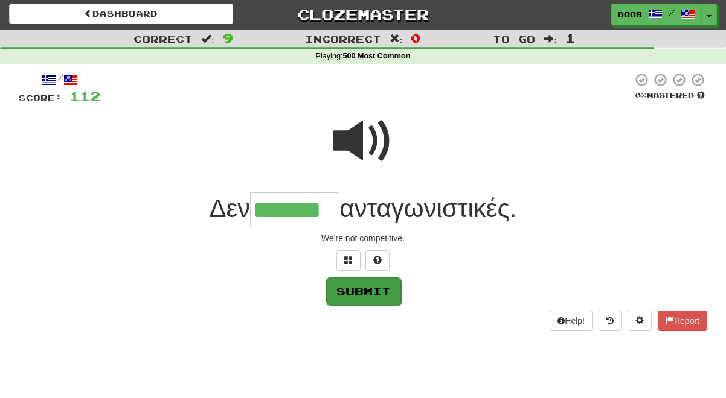
type input "*******"
click at [379, 291] on button "Submit" at bounding box center [363, 292] width 75 height 28
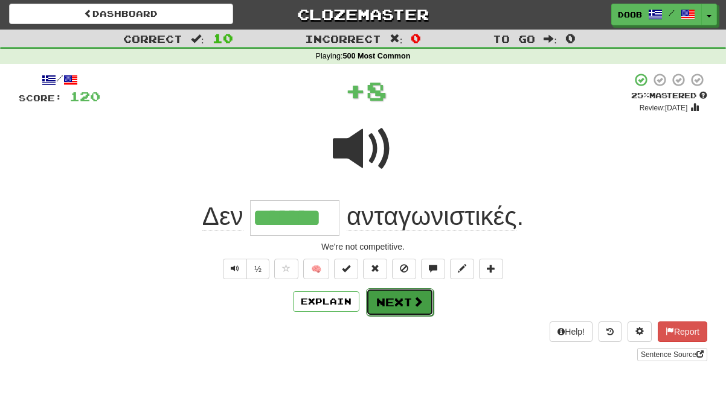
click at [407, 302] on button "Next" at bounding box center [400, 303] width 68 height 28
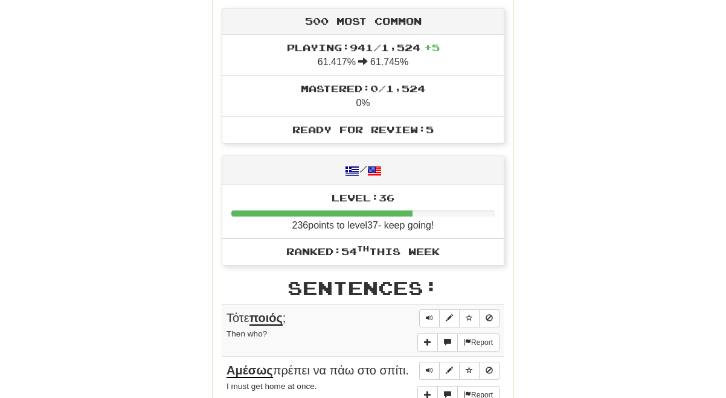
scroll to position [126, 0]
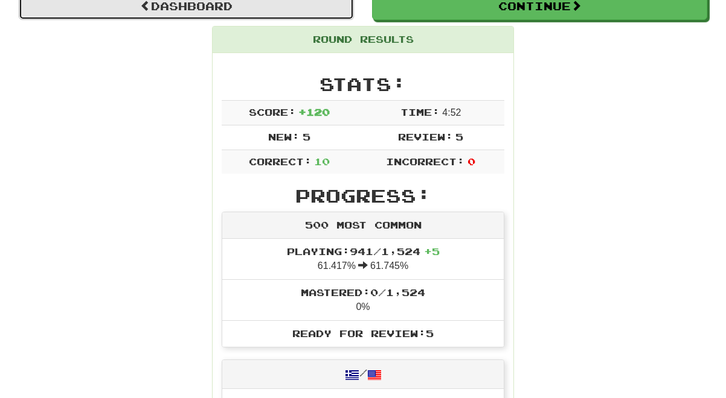
click at [232, 7] on link "Dashboard" at bounding box center [186, 6] width 335 height 28
